Goal: Information Seeking & Learning: Learn about a topic

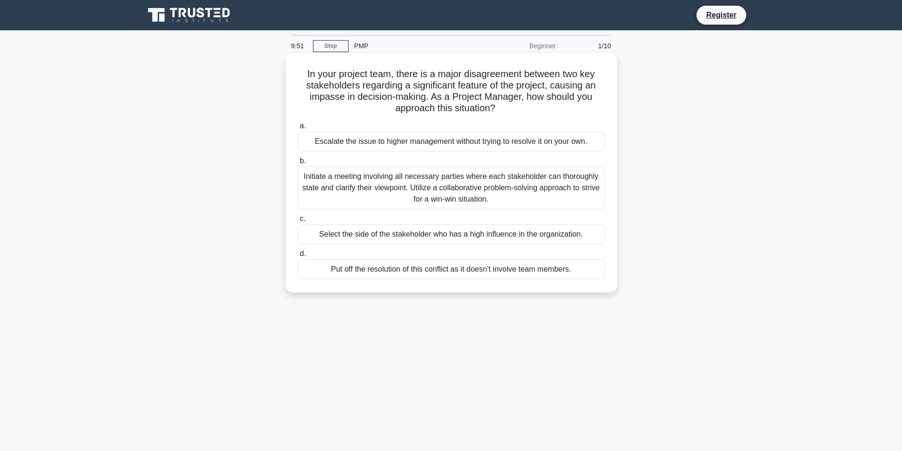
click at [369, 180] on div "Initiate a meeting involving all necessary parties where each stakeholder can t…" at bounding box center [451, 188] width 307 height 43
click at [298, 164] on input "b. Initiate a meeting involving all necessary parties where each stakeholder ca…" at bounding box center [298, 161] width 0 height 6
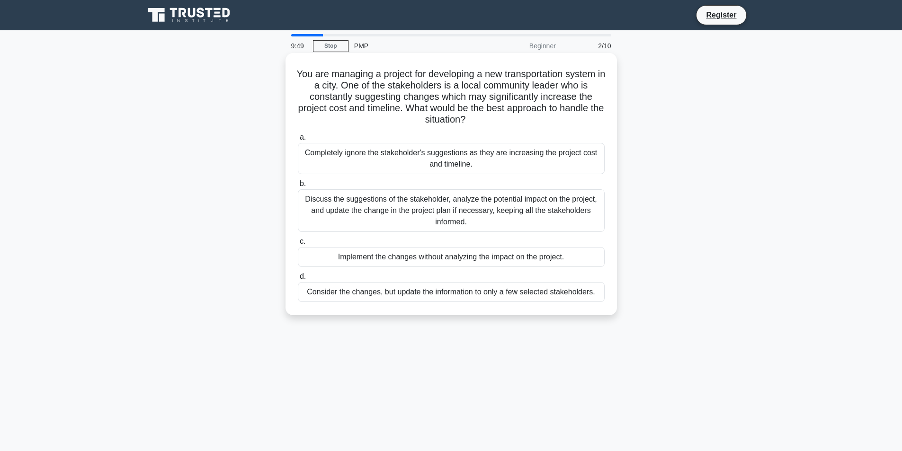
click at [384, 219] on div "Discuss the suggestions of the stakeholder, analyze the potential impact on the…" at bounding box center [451, 210] width 307 height 43
click at [298, 187] on input "b. Discuss the suggestions of the stakeholder, analyze the potential impact on …" at bounding box center [298, 184] width 0 height 6
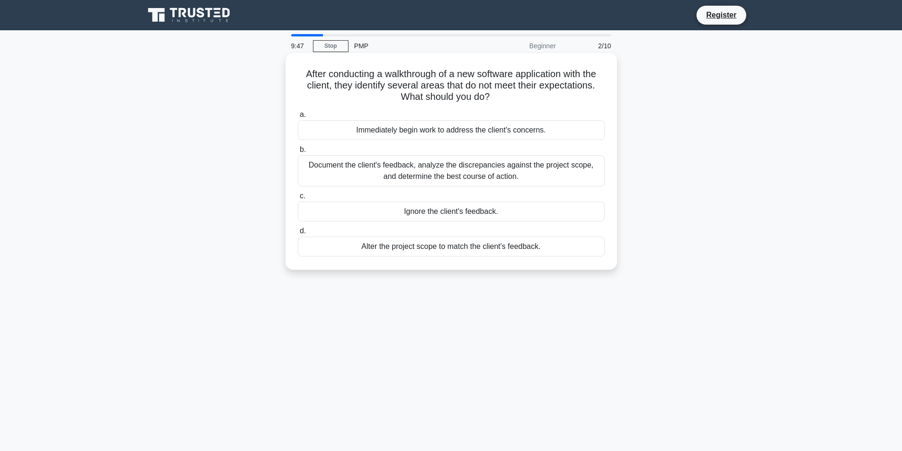
click at [392, 249] on div "Alter the project scope to match the client's feedback." at bounding box center [451, 247] width 307 height 20
click at [298, 234] on input "d. Alter the project scope to match the client's feedback." at bounding box center [298, 231] width 0 height 6
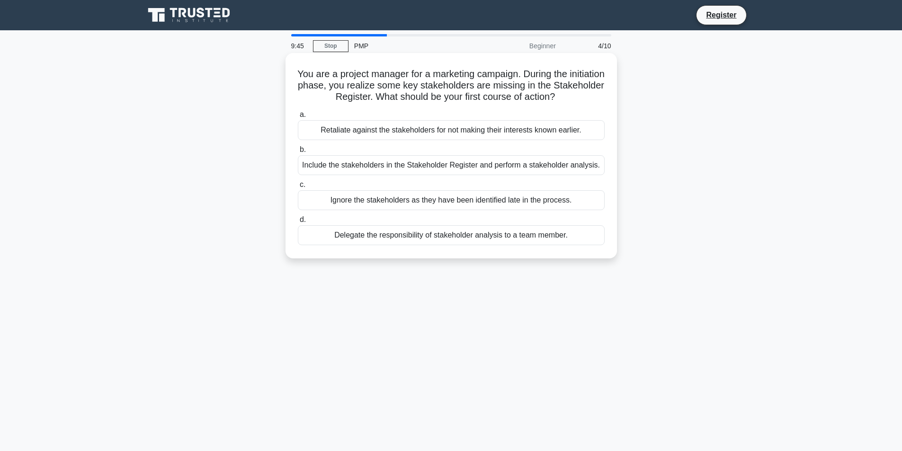
click at [372, 129] on div "Retaliate against the stakeholders for not making their interests known earlier." at bounding box center [451, 130] width 307 height 20
click at [298, 118] on input "a. Retaliate against the stakeholders for not making their interests known earl…" at bounding box center [298, 115] width 0 height 6
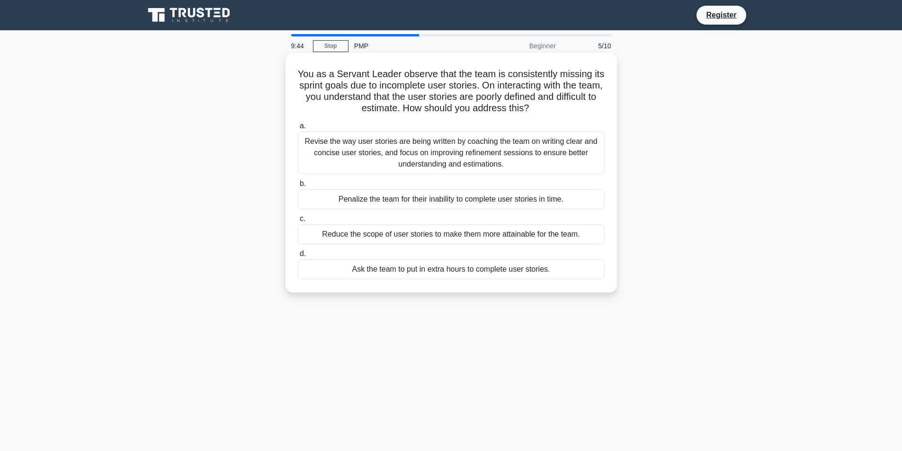
click at [378, 151] on div "Revise the way user stories are being written by coaching the team on writing c…" at bounding box center [451, 153] width 307 height 43
click at [298, 129] on input "a. Revise the way user stories are being written by coaching the team on writin…" at bounding box center [298, 126] width 0 height 6
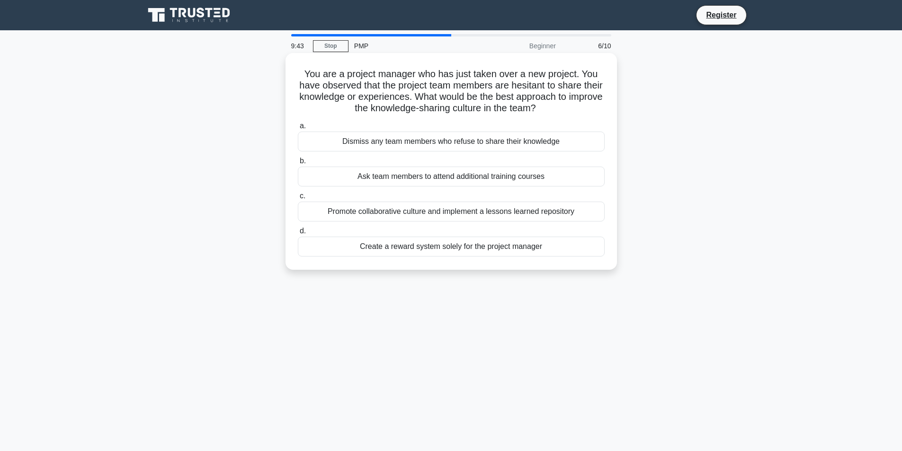
click at [374, 173] on div "Ask team members to attend additional training courses" at bounding box center [451, 177] width 307 height 20
click at [298, 164] on input "b. Ask team members to attend additional training courses" at bounding box center [298, 161] width 0 height 6
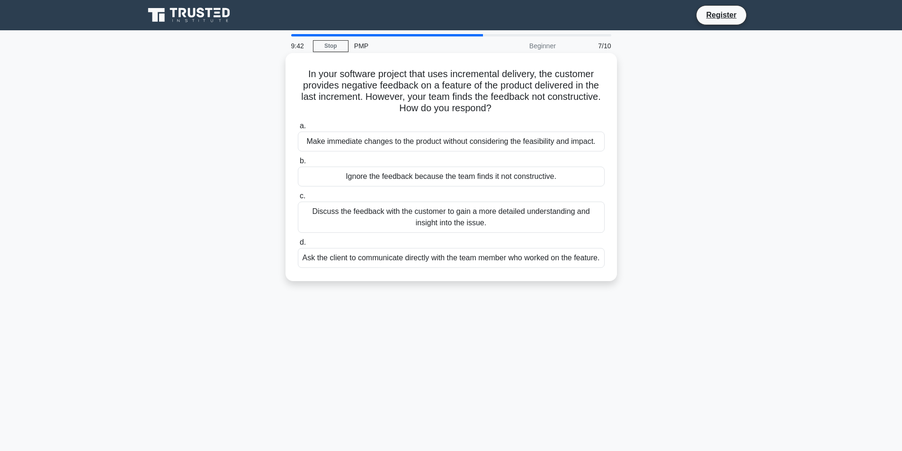
click at [367, 178] on div "Ignore the feedback because the team finds it not constructive." at bounding box center [451, 177] width 307 height 20
click at [298, 164] on input "b. Ignore the feedback because the team finds it not constructive." at bounding box center [298, 161] width 0 height 6
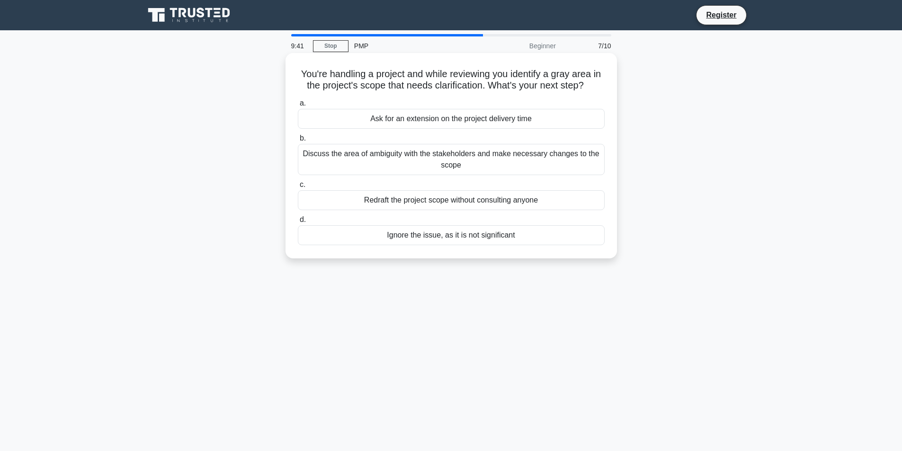
click at [372, 159] on div "Discuss the area of ambiguity with the stakeholders and make necessary changes …" at bounding box center [451, 159] width 307 height 31
click at [298, 142] on input "b. Discuss the area of ambiguity with the stakeholders and make necessary chang…" at bounding box center [298, 138] width 0 height 6
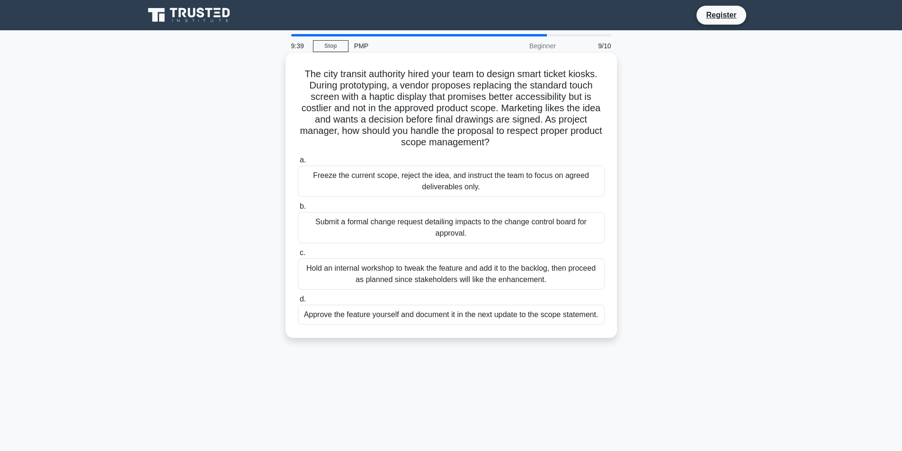
click at [375, 224] on div "Submit a formal change request detailing impacts to the change control board fo…" at bounding box center [451, 227] width 307 height 31
click at [298, 210] on input "b. Submit a formal change request detailing impacts to the change control board…" at bounding box center [298, 207] width 0 height 6
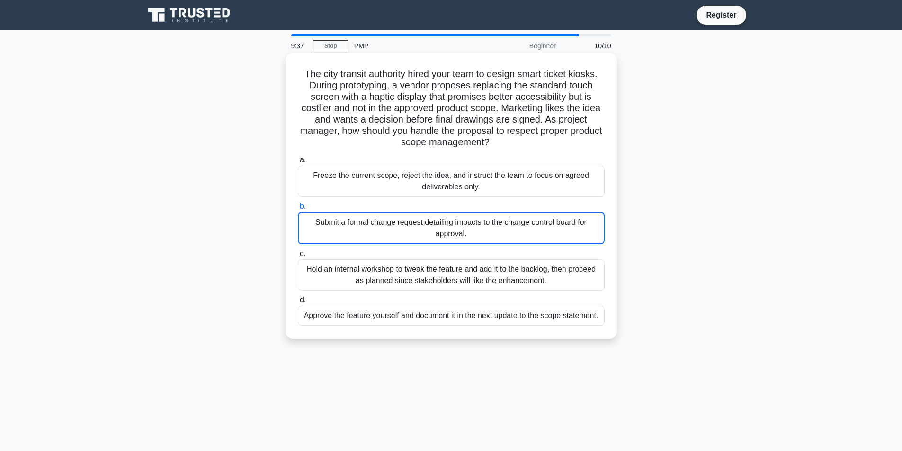
click at [385, 312] on div "Approve the feature yourself and document it in the next update to the scope st…" at bounding box center [451, 316] width 307 height 20
click at [298, 303] on input "d. Approve the feature yourself and document it in the next update to the scope…" at bounding box center [298, 300] width 0 height 6
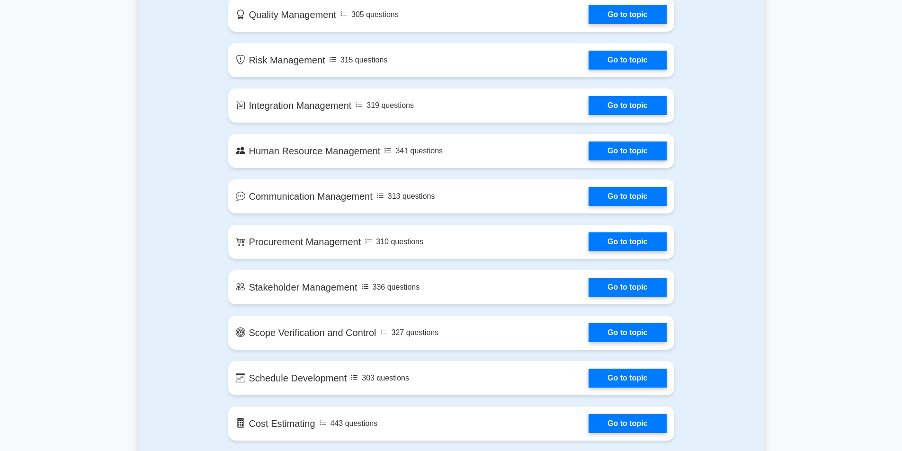
scroll to position [521, 0]
